Goal: Task Accomplishment & Management: Manage account settings

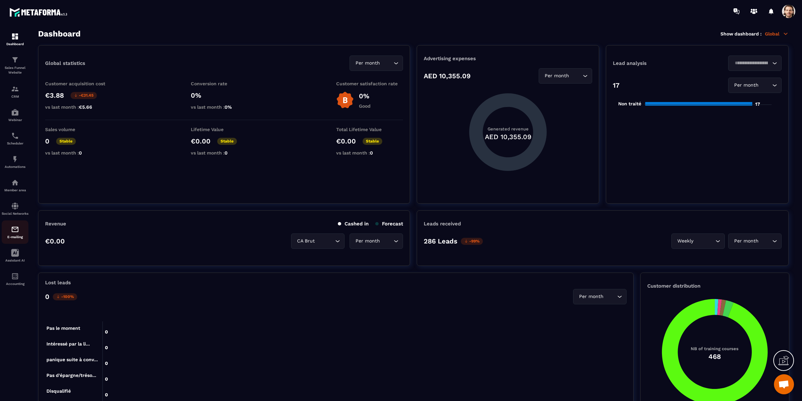
click at [13, 233] on img at bounding box center [15, 229] width 8 height 8
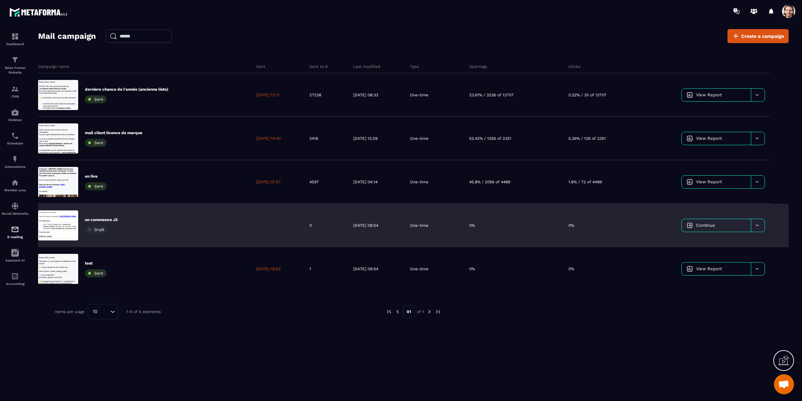
click at [530, 328] on div "Campaign name Sent Sent to # Last modified Type Openings Clicks derniere chance…" at bounding box center [413, 206] width 751 height 307
click at [784, 17] on div at bounding box center [788, 11] width 13 height 13
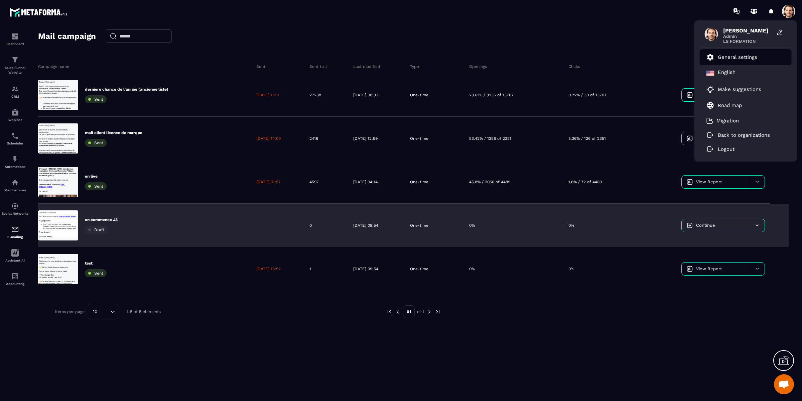
click at [742, 57] on p "General settings" at bounding box center [737, 57] width 39 height 6
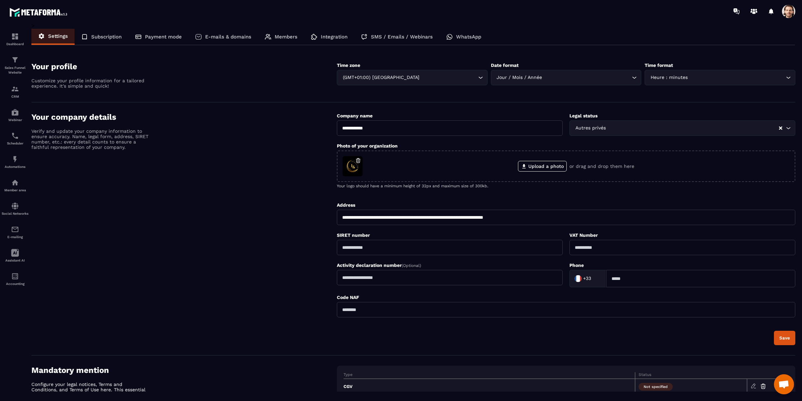
click at [742, 57] on section "Your profile Customize your profile information for a tailored experience. It's…" at bounding box center [413, 77] width 764 height 50
click at [402, 40] on div "SMS / Emails / Webinars" at bounding box center [396, 37] width 85 height 16
